Goal: Check status

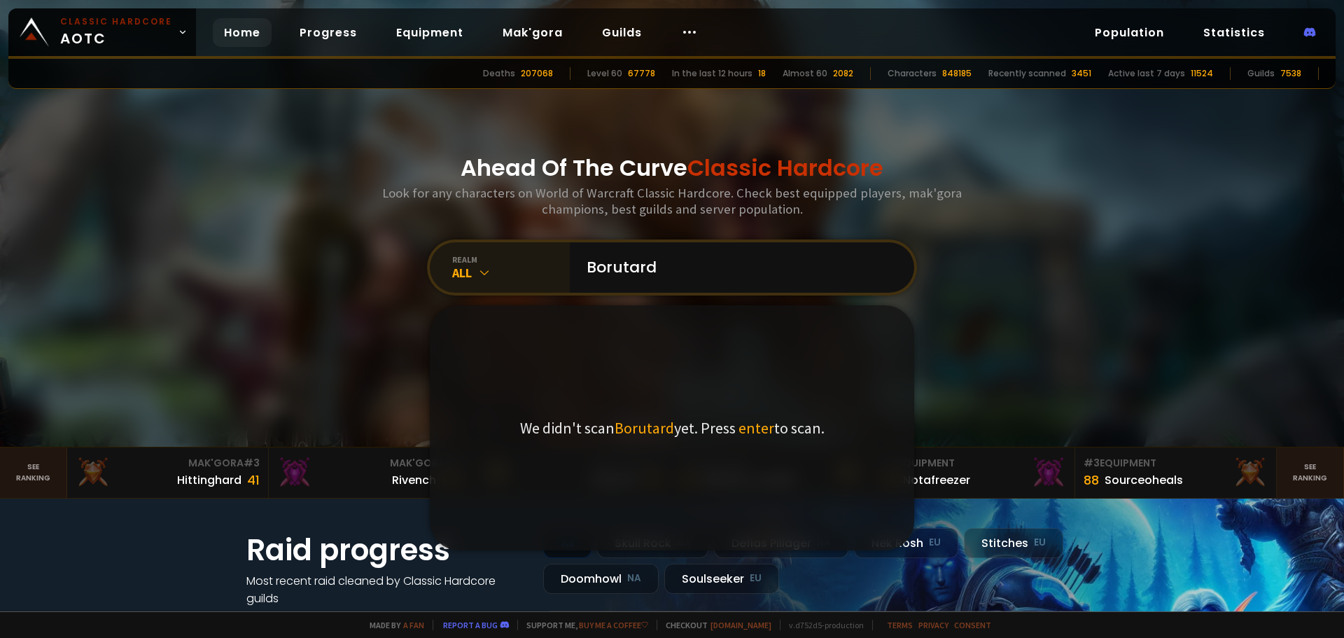
click at [494, 273] on div "All" at bounding box center [511, 273] width 118 height 16
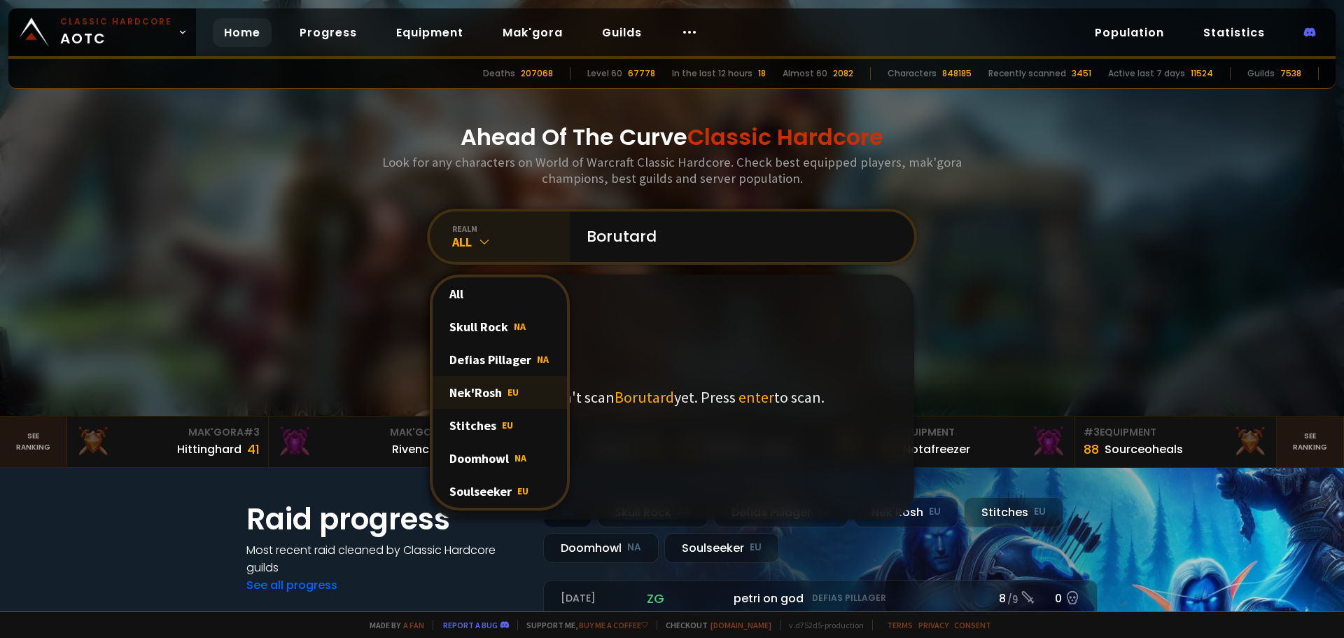
scroll to position [70, 0]
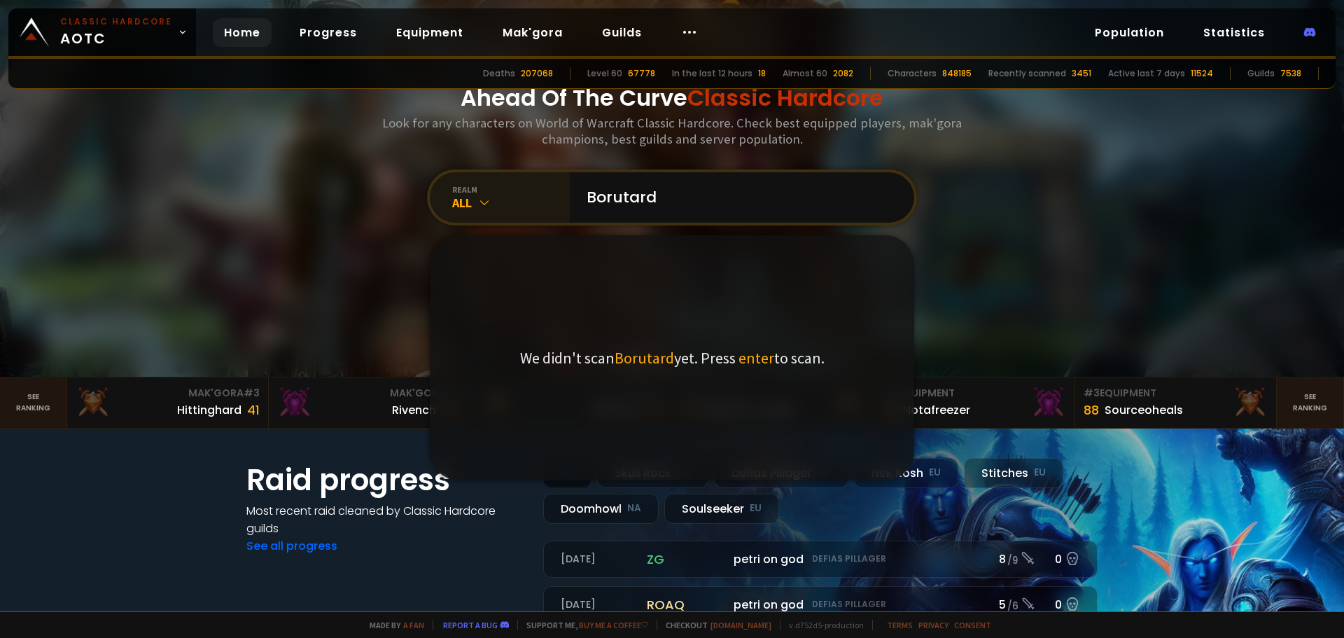
click at [1074, 213] on div at bounding box center [672, 153] width 1344 height 447
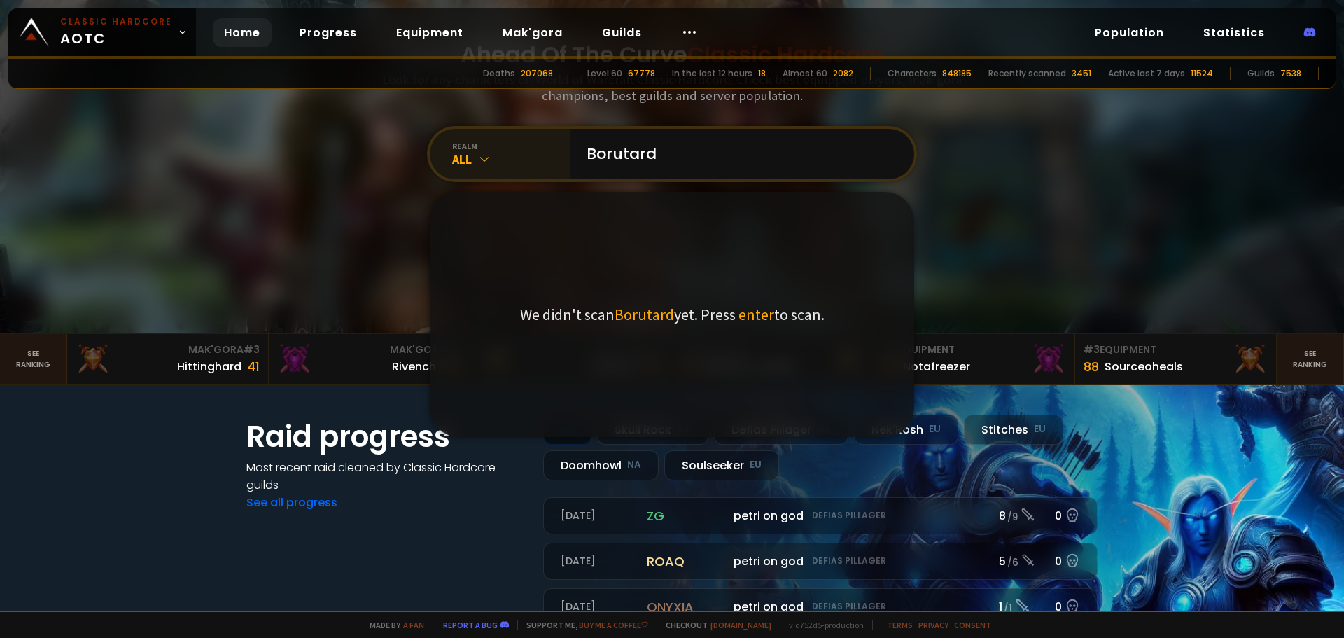
scroll to position [280, 0]
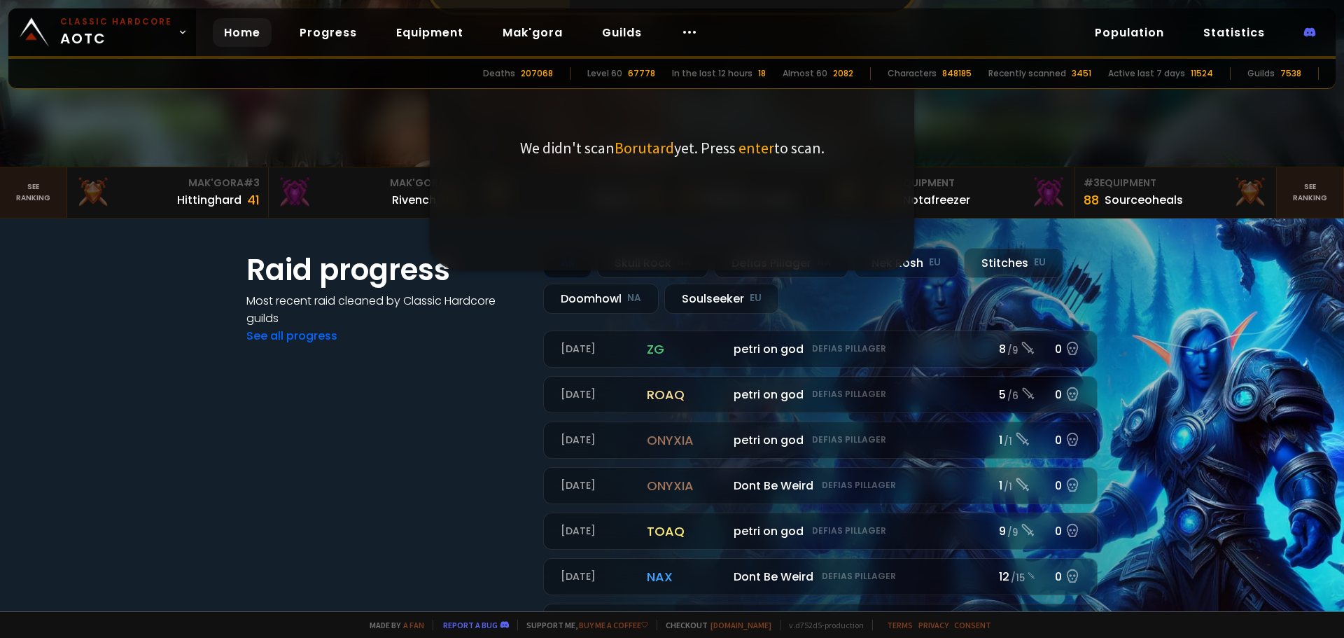
click at [167, 329] on section "Raid progress Most recent raid cleaned by Classic Hardcore guilds See all progr…" at bounding box center [672, 444] width 1344 height 452
drag, startPoint x: 167, startPoint y: 407, endPoint x: 273, endPoint y: 281, distance: 164.9
click at [171, 397] on section "Raid progress Most recent raid cleaned by Classic Hardcore guilds See all progr…" at bounding box center [672, 444] width 1344 height 452
click at [402, 50] on div "Home Progress Equipment Mak'gora Guilds" at bounding box center [461, 33] width 530 height 46
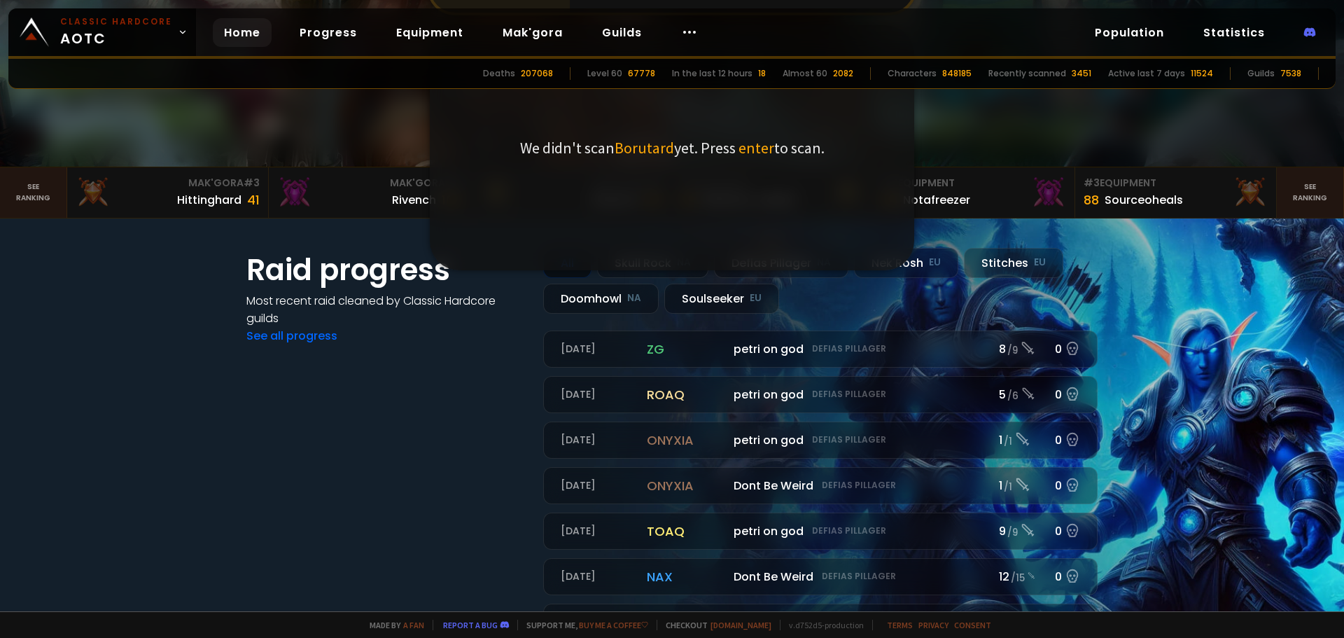
click at [407, 79] on div "Deaths 207068 Level 60 67778 In the last 12 hours 18 Almost 60 2082 Characters …" at bounding box center [671, 74] width 1327 height 30
drag, startPoint x: 371, startPoint y: 424, endPoint x: 619, endPoint y: 271, distance: 291.0
click at [371, 418] on div "Raid progress Most recent raid cleaned by Classic Hardcore guilds See all progr…" at bounding box center [386, 444] width 280 height 393
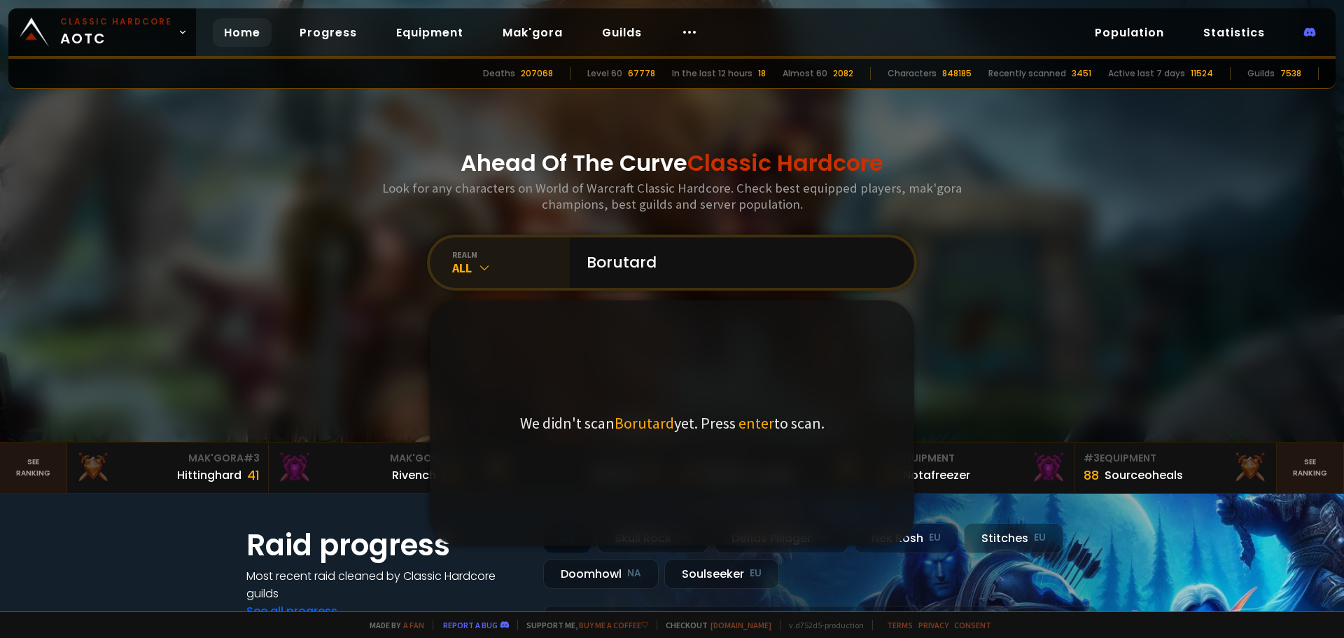
scroll to position [0, 0]
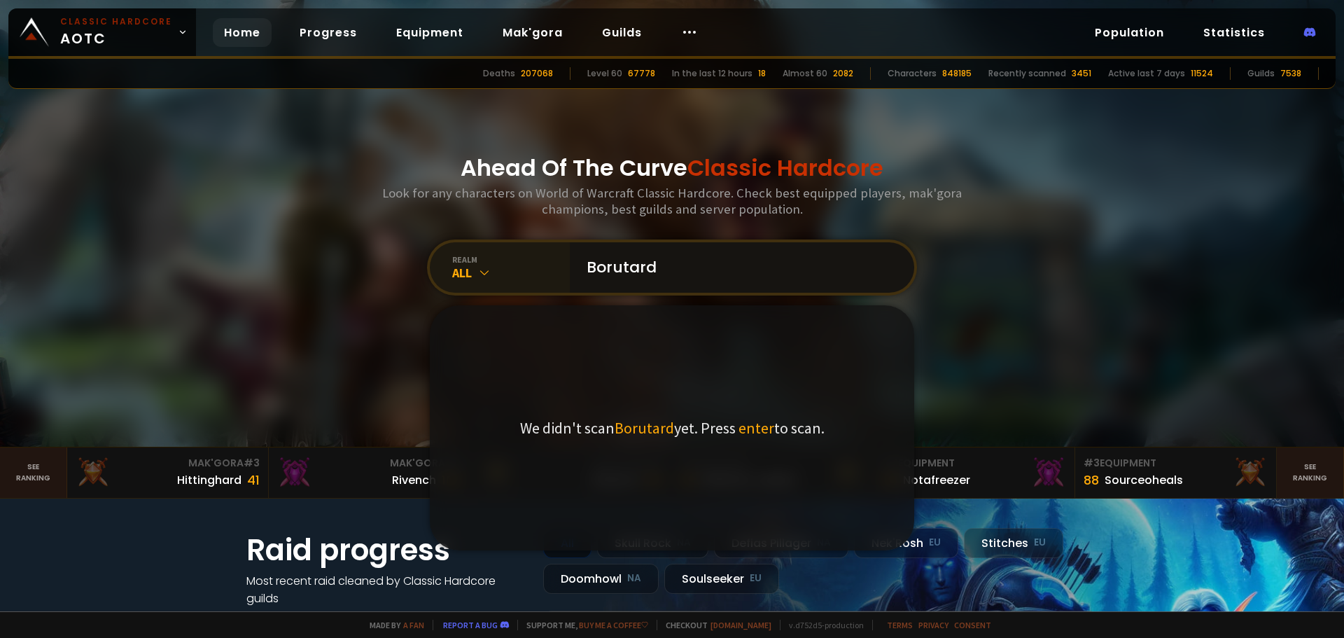
click at [657, 281] on input "Borutard" at bounding box center [737, 267] width 319 height 50
drag, startPoint x: 689, startPoint y: 267, endPoint x: 545, endPoint y: 263, distance: 144.3
click at [545, 263] on div "realm All Borutard We didn't scan Borutard yet. Press enter to scan." at bounding box center [672, 267] width 490 height 56
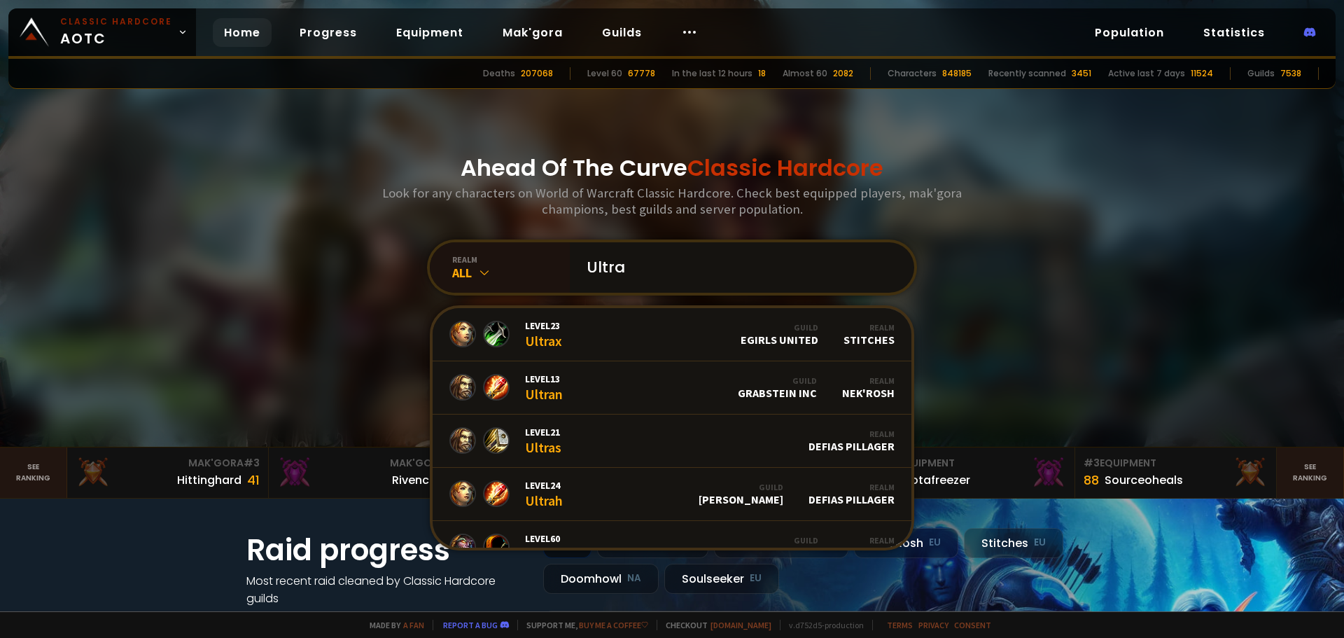
click at [645, 278] on input "Ultra" at bounding box center [737, 267] width 319 height 50
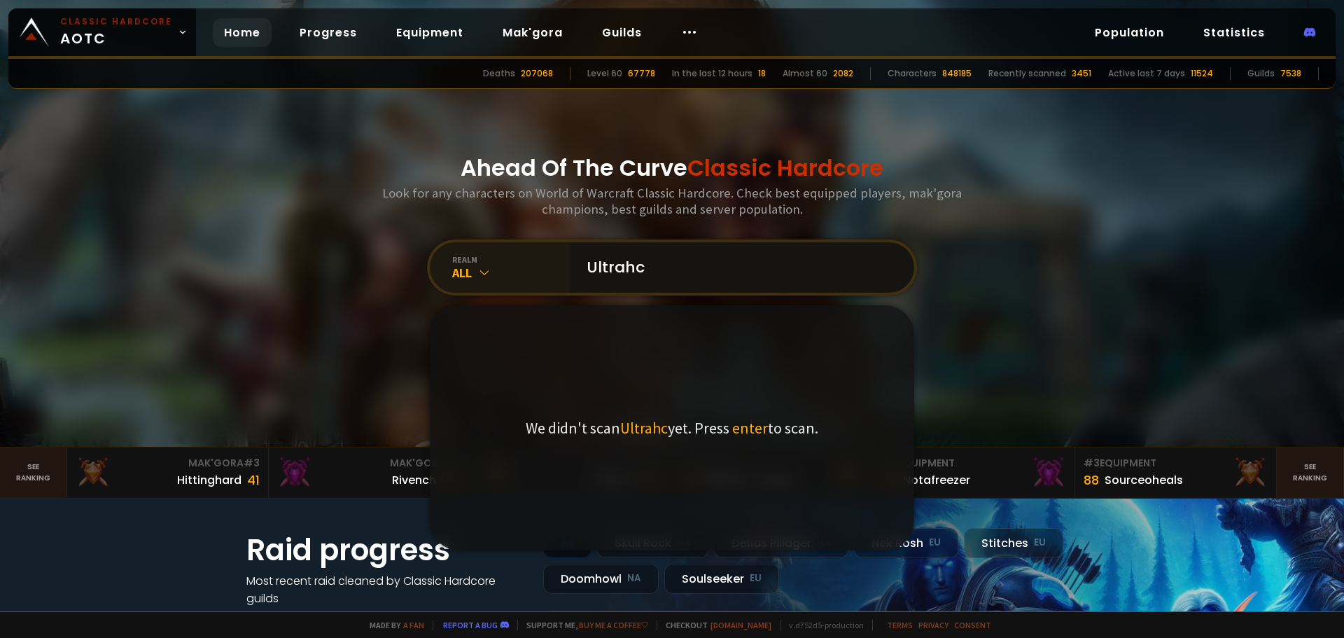
drag, startPoint x: 679, startPoint y: 275, endPoint x: 459, endPoint y: 243, distance: 222.2
click at [459, 243] on div "realm All Ultrahc We didn't scan Ultrahc yet. Press enter to scan." at bounding box center [672, 267] width 490 height 56
drag, startPoint x: 686, startPoint y: 277, endPoint x: 560, endPoint y: 253, distance: 128.2
click at [563, 254] on div "realm All ozzyultra We didn't scan ozzyultra yet. Press enter to scan." at bounding box center [672, 267] width 490 height 56
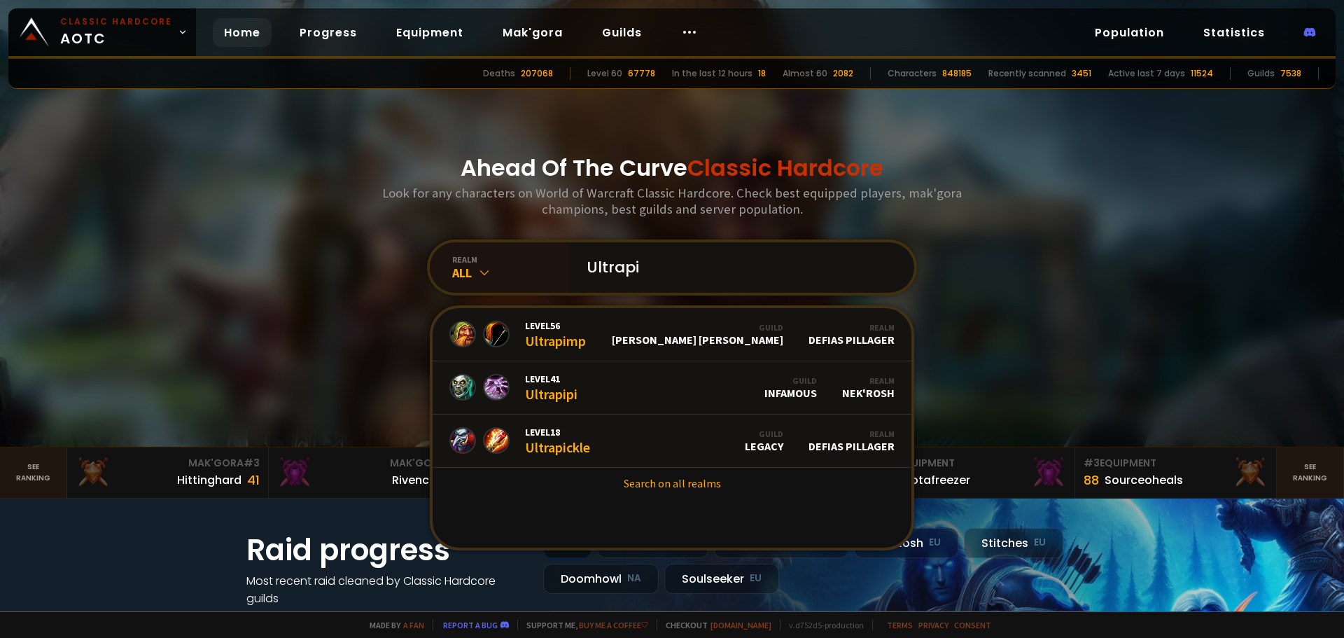
type input "Ultrapi"
